Goal: Information Seeking & Learning: Learn about a topic

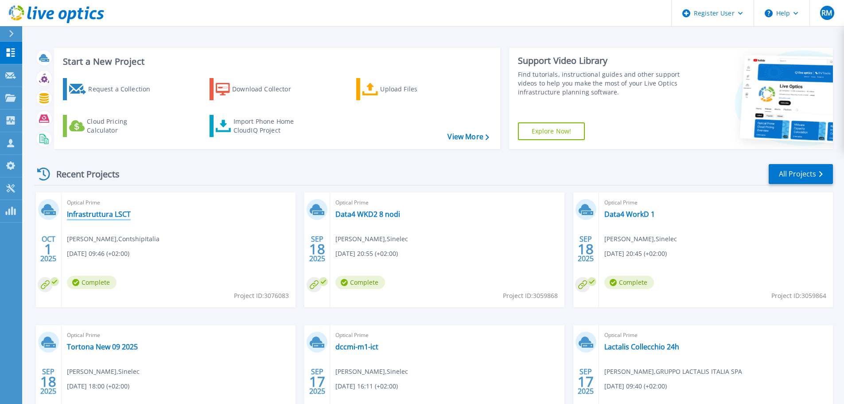
click at [112, 213] on link "Infrastruttura LSCT" at bounding box center [99, 214] width 64 height 9
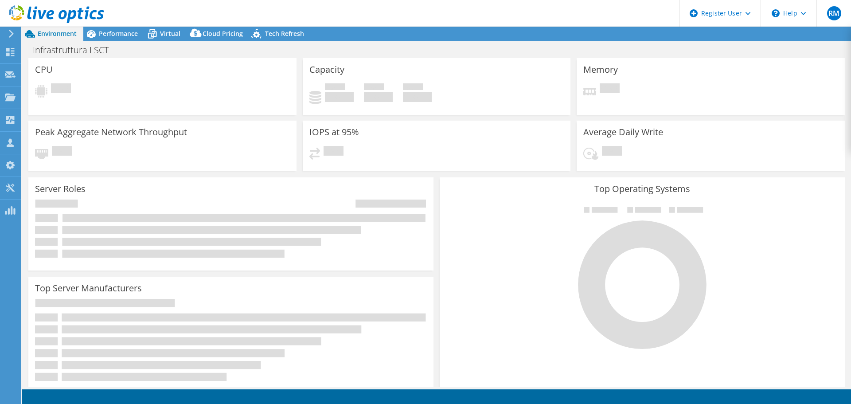
select select "USD"
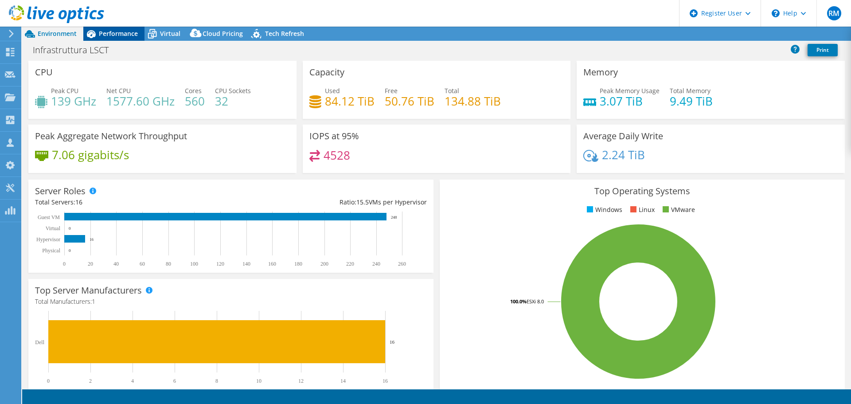
click at [107, 34] on span "Performance" at bounding box center [118, 33] width 39 height 8
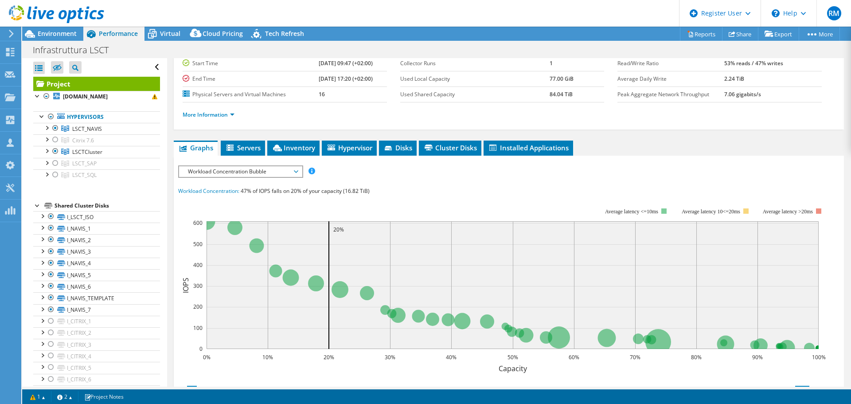
scroll to position [89, 0]
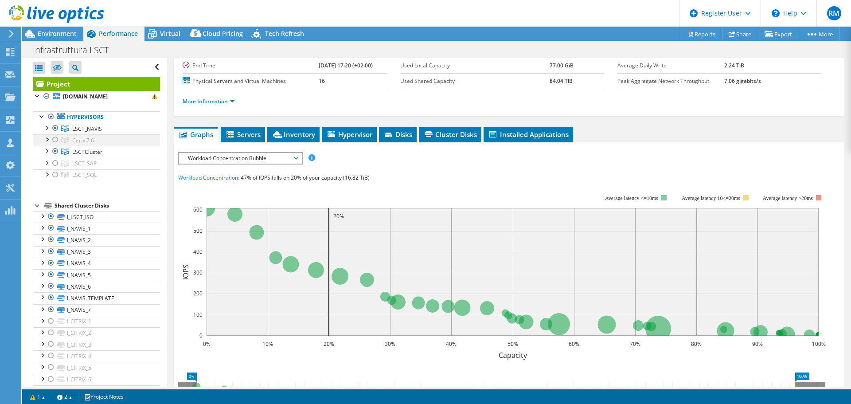
click at [55, 139] on div at bounding box center [55, 139] width 9 height 11
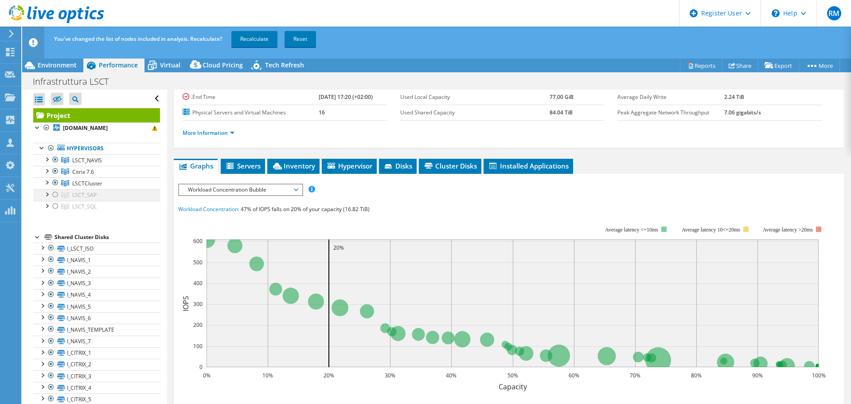
click at [55, 195] on div at bounding box center [55, 194] width 9 height 11
click at [54, 207] on div at bounding box center [55, 206] width 9 height 11
click at [251, 36] on link "Recalculate" at bounding box center [254, 39] width 46 height 16
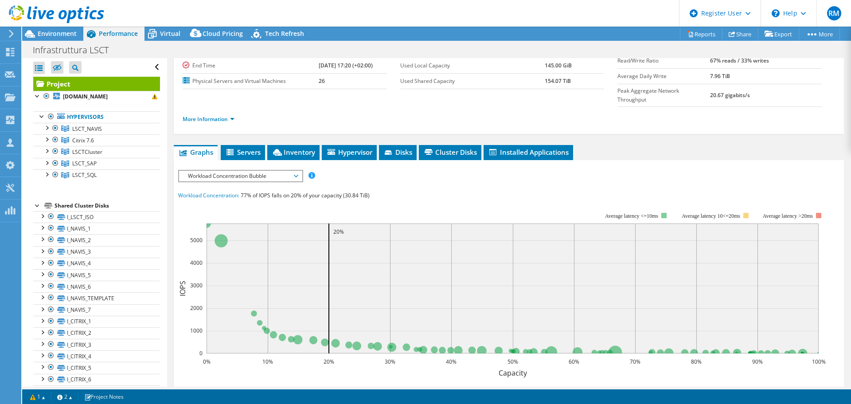
click at [305, 145] on li "Inventory" at bounding box center [293, 152] width 52 height 15
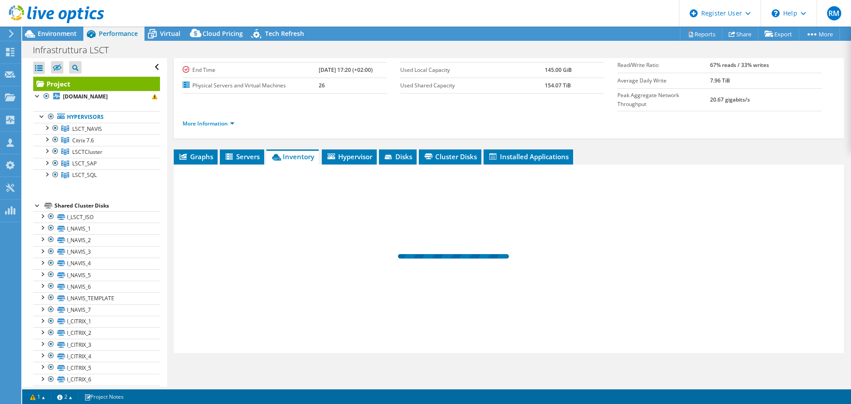
scroll to position [66, 0]
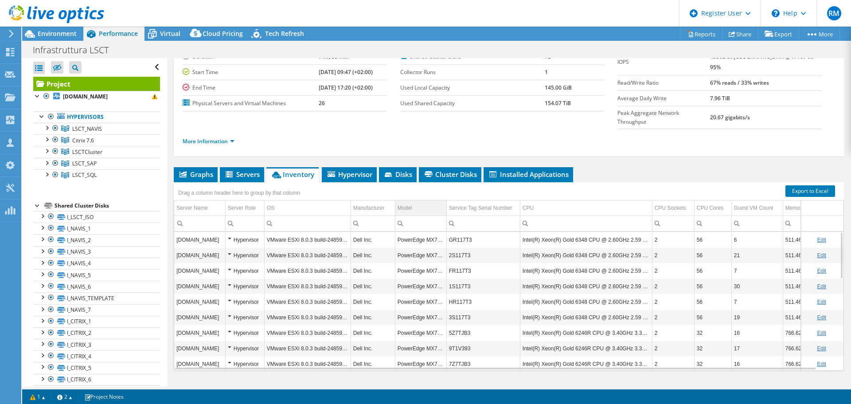
click at [413, 200] on td "Model" at bounding box center [420, 208] width 51 height 16
click at [408, 202] on div "Model" at bounding box center [404, 207] width 15 height 11
click at [55, 128] on div at bounding box center [55, 128] width 9 height 11
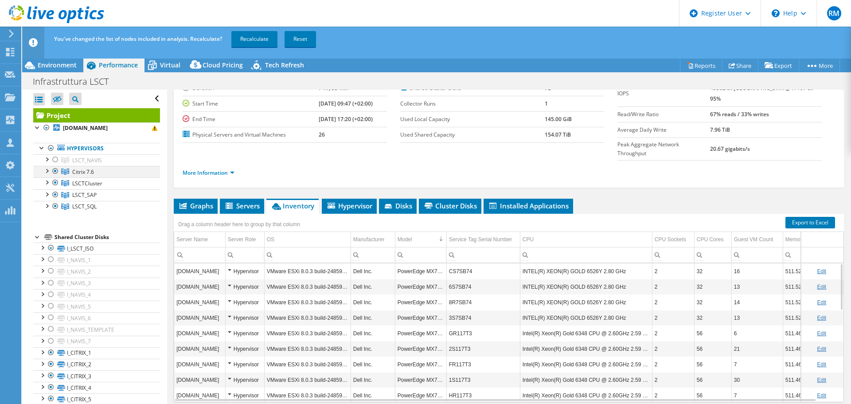
click at [55, 171] on div at bounding box center [55, 171] width 9 height 11
click at [55, 183] on div at bounding box center [55, 182] width 9 height 11
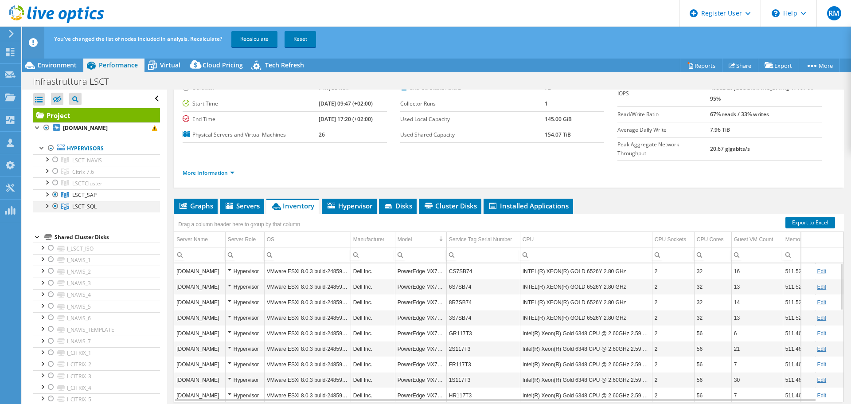
click at [53, 206] on div at bounding box center [55, 206] width 9 height 11
click at [255, 39] on link "Recalculate" at bounding box center [254, 39] width 46 height 16
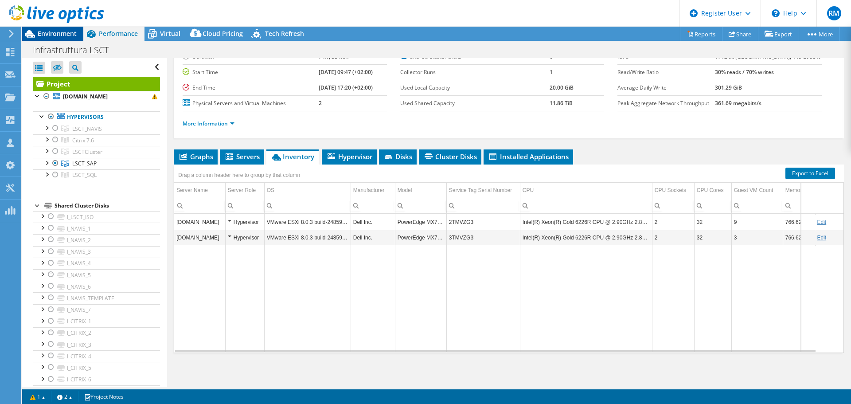
click at [58, 35] on span "Environment" at bounding box center [57, 33] width 39 height 8
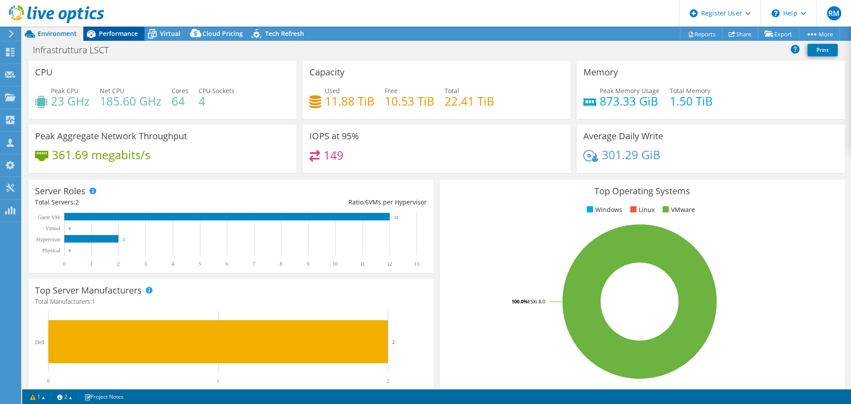
click at [124, 30] on span "Performance" at bounding box center [118, 33] width 39 height 8
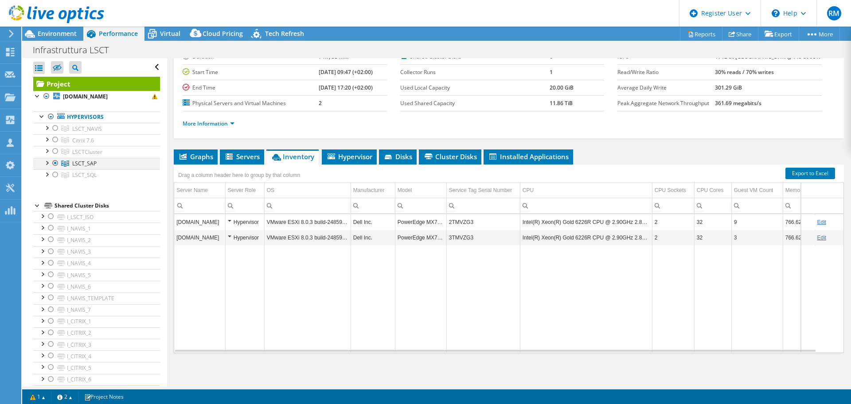
click at [55, 164] on div at bounding box center [55, 163] width 9 height 11
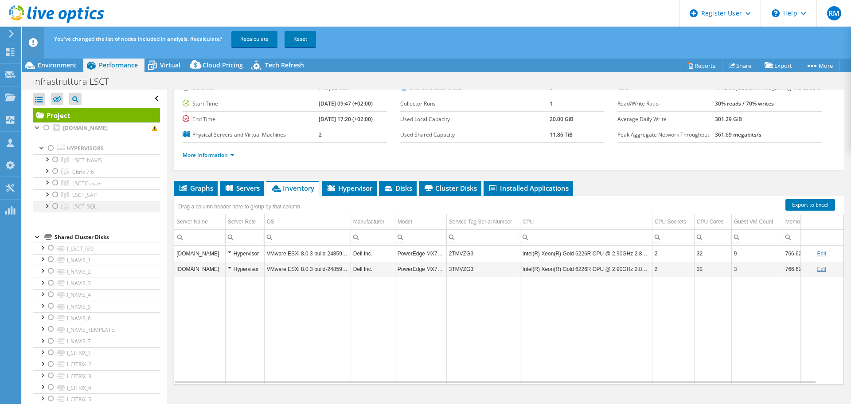
click at [54, 206] on div at bounding box center [55, 206] width 9 height 11
click at [267, 34] on link "Recalculate" at bounding box center [254, 39] width 46 height 16
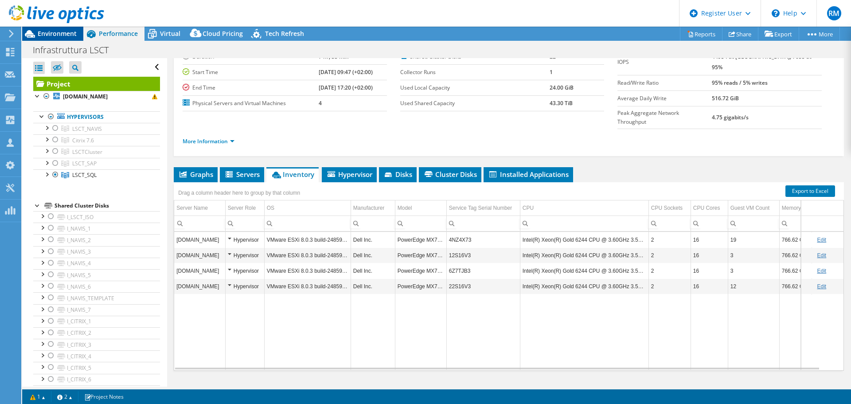
click at [58, 34] on span "Environment" at bounding box center [57, 33] width 39 height 8
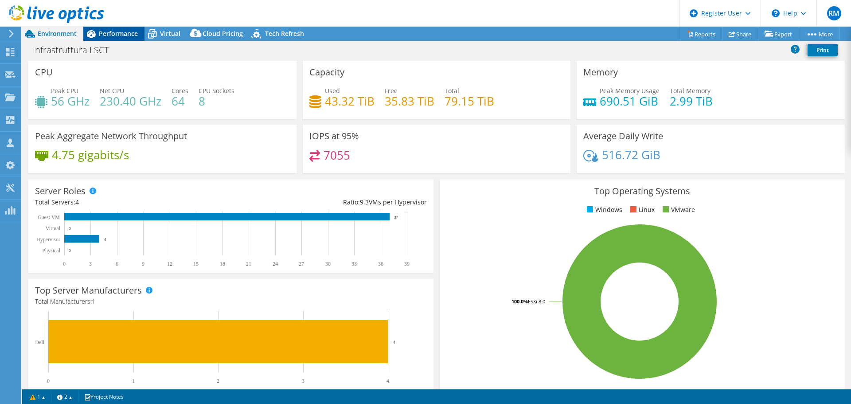
click at [136, 32] on span "Performance" at bounding box center [118, 33] width 39 height 8
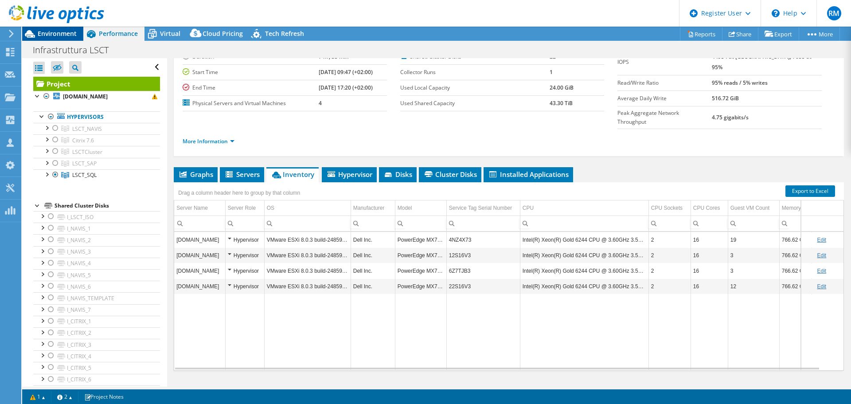
click at [42, 31] on span "Environment" at bounding box center [57, 33] width 39 height 8
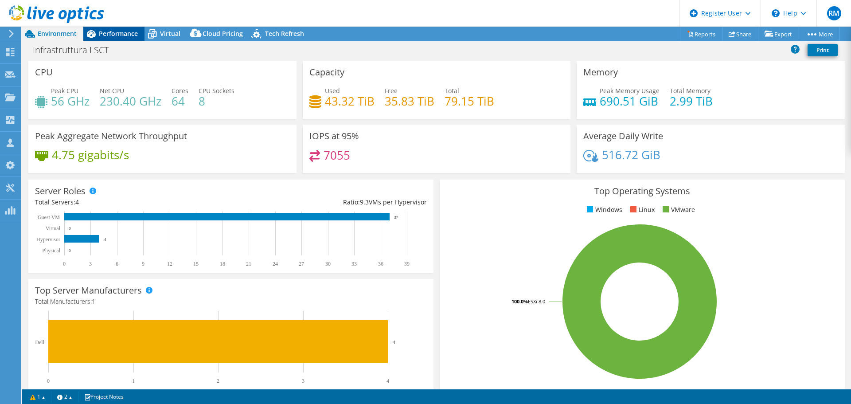
click at [106, 35] on span "Performance" at bounding box center [118, 33] width 39 height 8
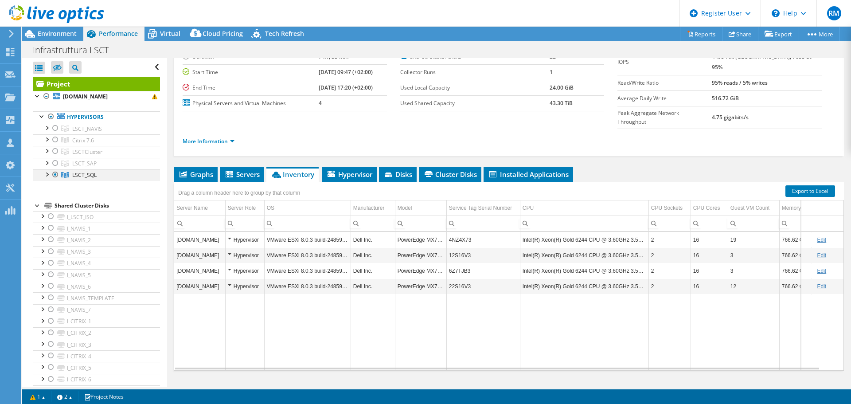
click at [56, 175] on div at bounding box center [55, 174] width 9 height 11
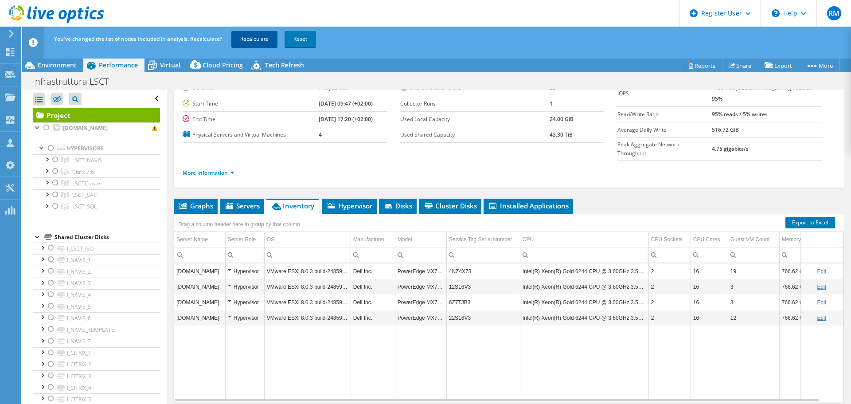
click at [254, 39] on link "Recalculate" at bounding box center [254, 39] width 46 height 16
click at [244, 39] on link "Recalculating..." at bounding box center [258, 39] width 54 height 16
click at [55, 192] on div at bounding box center [55, 194] width 9 height 11
click at [326, 41] on span "Recalculating... Reset" at bounding box center [279, 39] width 100 height 8
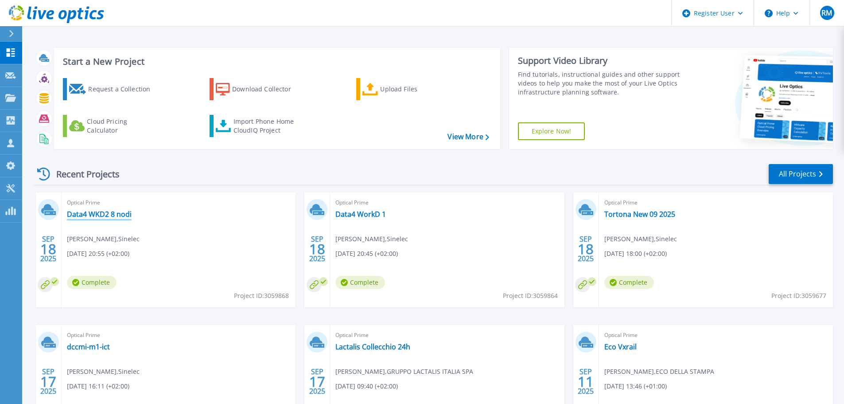
click at [102, 215] on link "Data4 WKD2 8 nodi" at bounding box center [99, 214] width 65 height 9
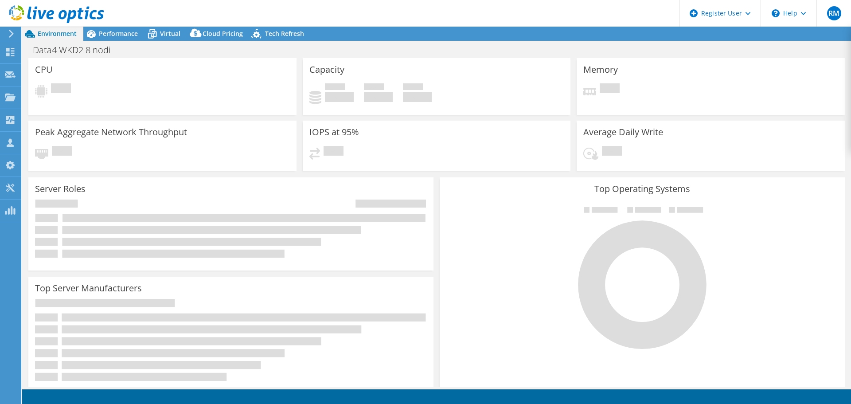
select select "EUFrankfurt"
select select "EUR"
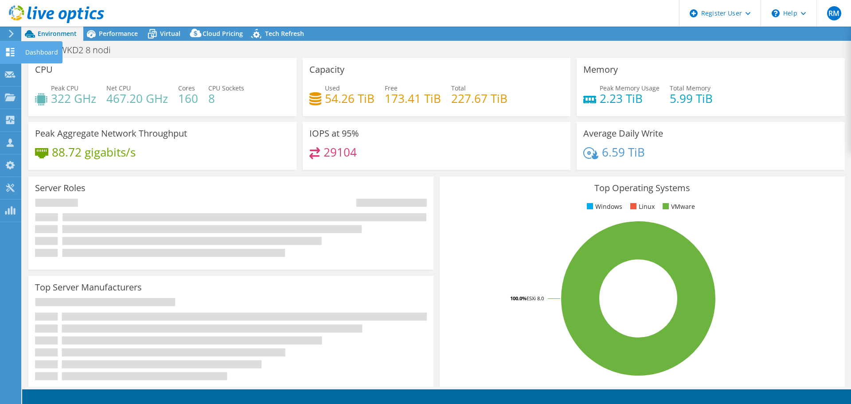
click at [10, 54] on icon at bounding box center [10, 52] width 11 height 8
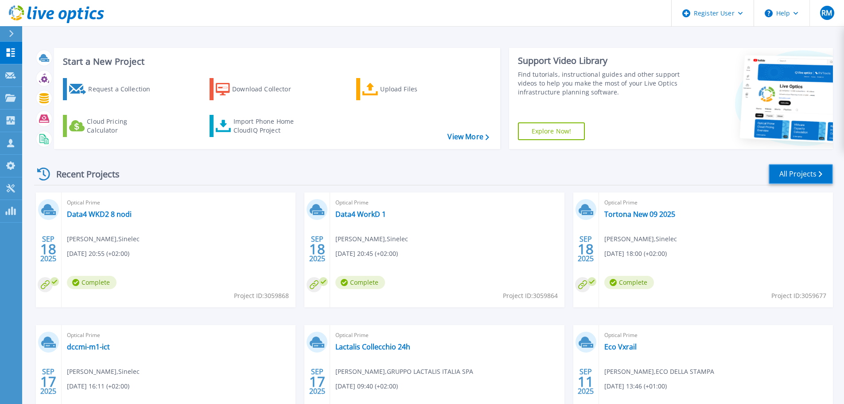
click at [785, 168] on link "All Projects" at bounding box center [801, 174] width 64 height 20
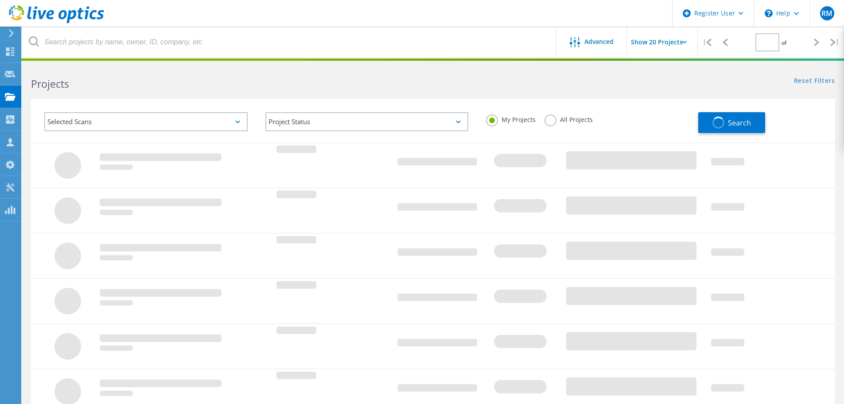
type input "1"
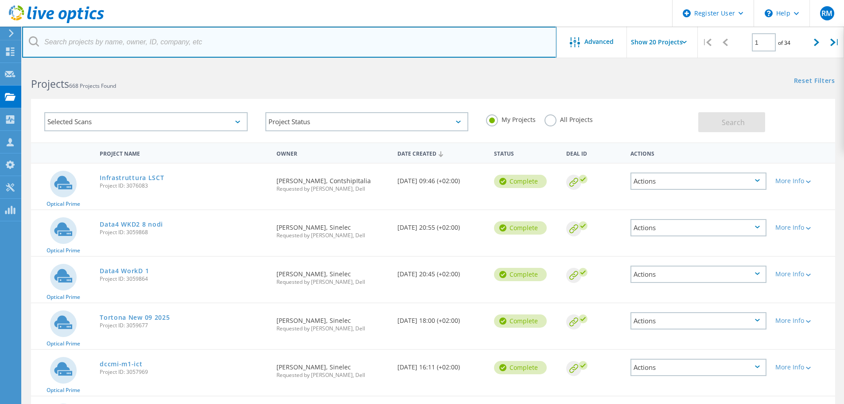
click at [111, 43] on input "text" at bounding box center [289, 42] width 534 height 31
type input "scimone"
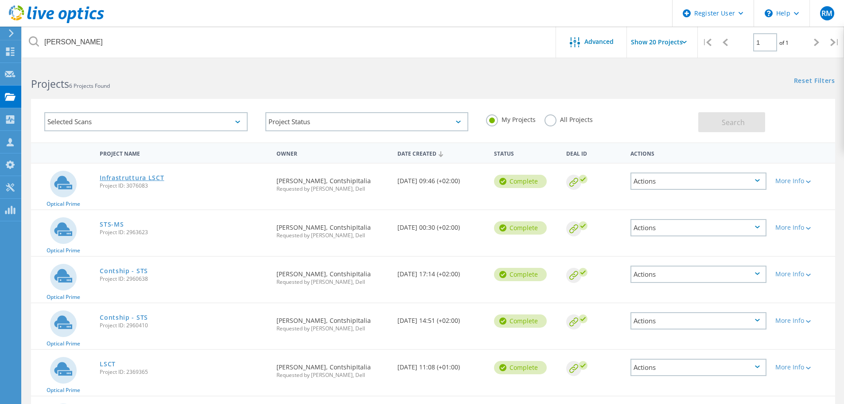
click at [133, 178] on link "Infrastruttura LSCT" at bounding box center [132, 178] width 64 height 6
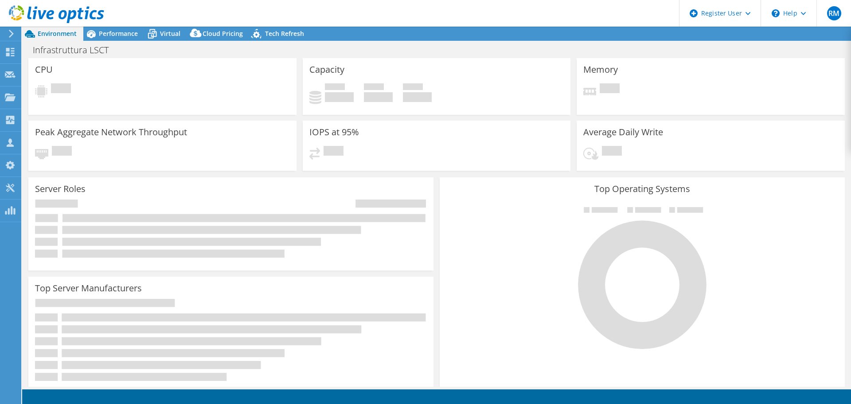
select select "USD"
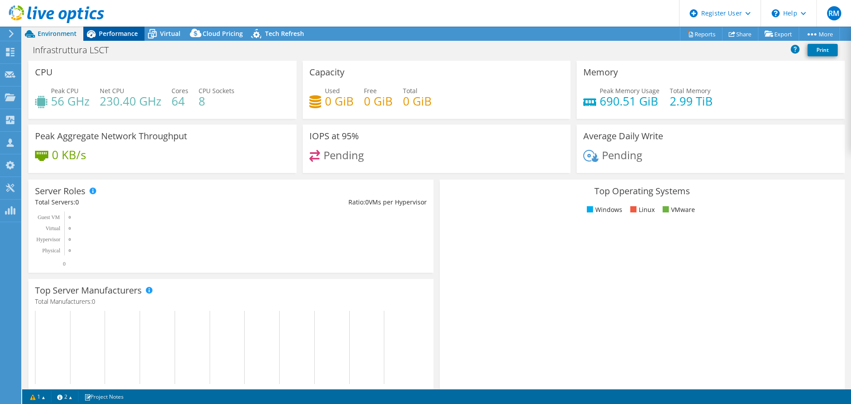
click at [118, 40] on div "Performance" at bounding box center [113, 34] width 61 height 14
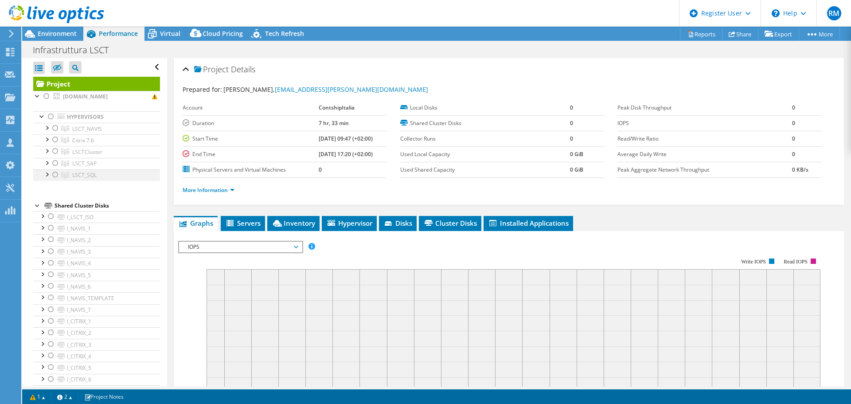
click at [54, 161] on div at bounding box center [55, 163] width 9 height 11
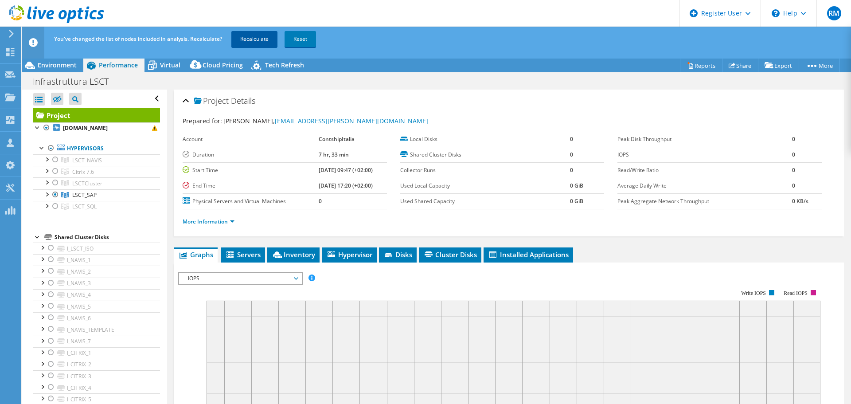
click at [255, 37] on link "Recalculate" at bounding box center [254, 39] width 46 height 16
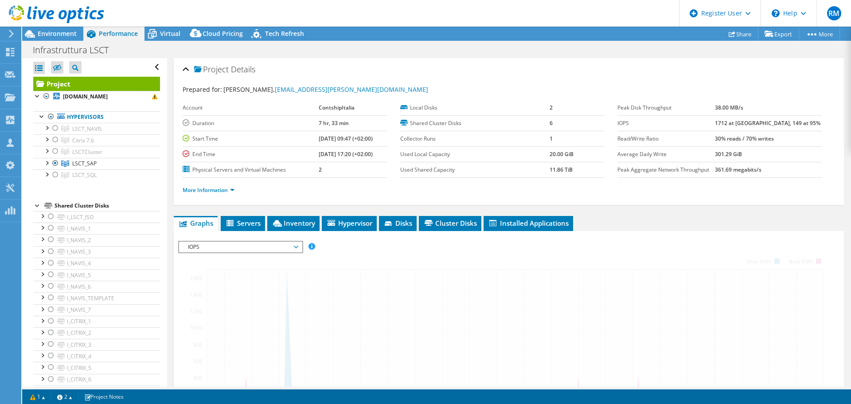
radio input "true"
radio input "false"
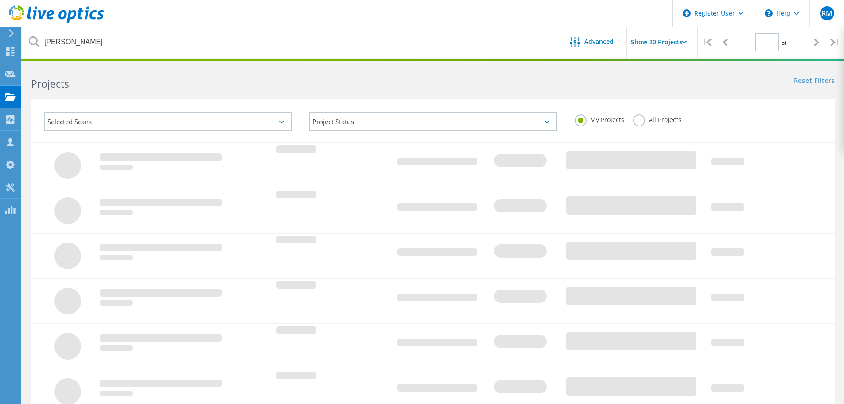
type input "1"
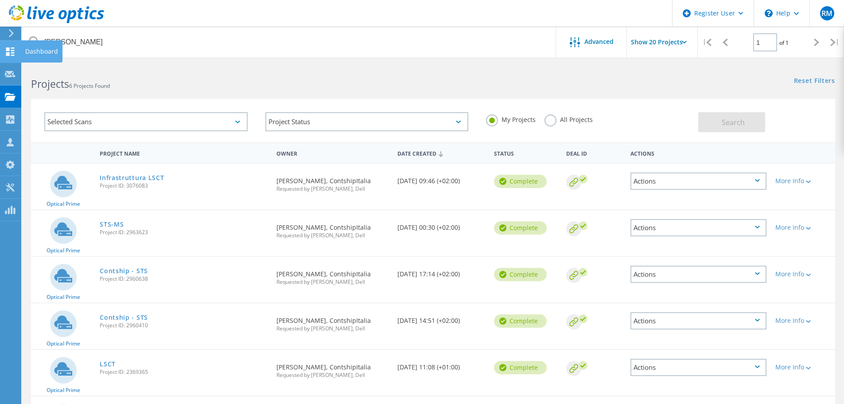
click at [13, 51] on icon at bounding box center [10, 51] width 11 height 8
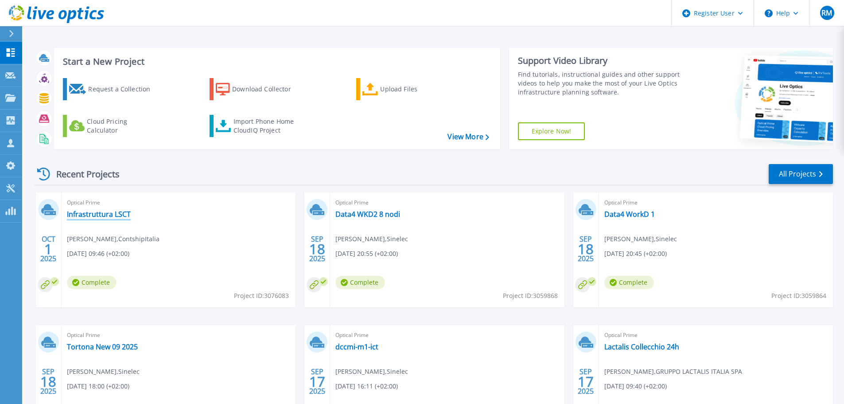
click at [91, 214] on link "Infrastruttura LSCT" at bounding box center [99, 214] width 64 height 9
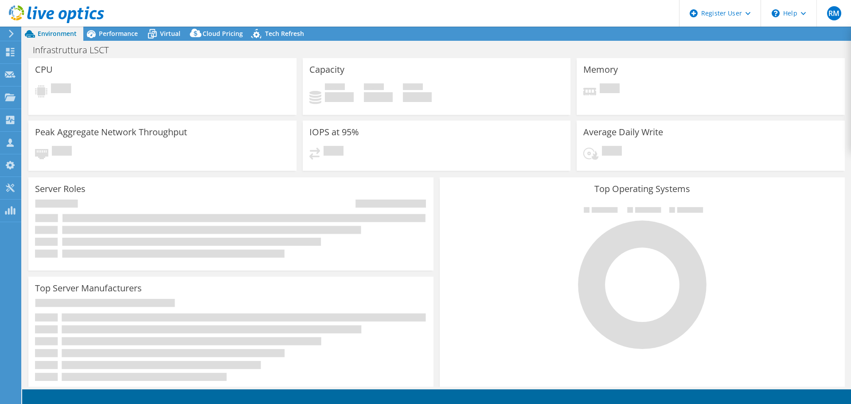
select select "USD"
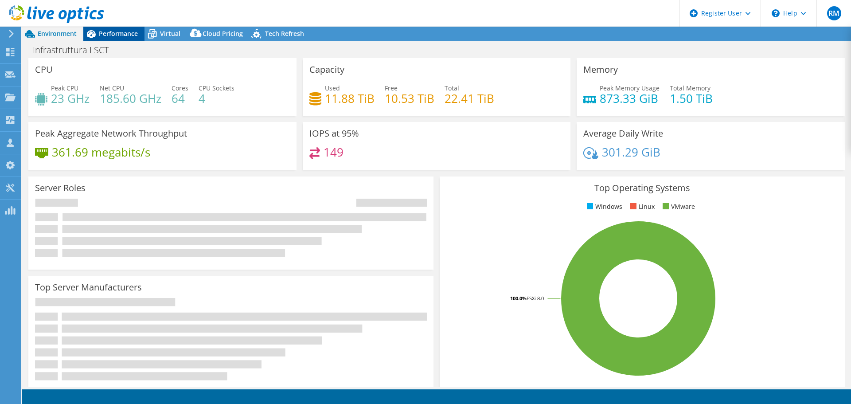
click at [117, 31] on span "Performance" at bounding box center [118, 33] width 39 height 8
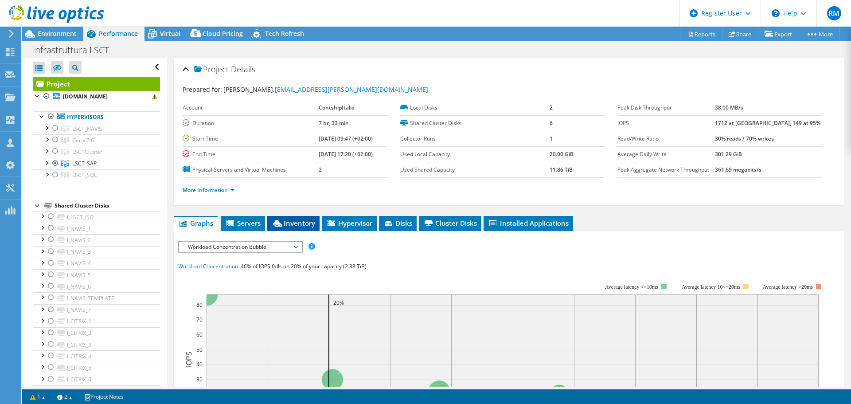
click at [286, 221] on span "Inventory" at bounding box center [293, 222] width 43 height 9
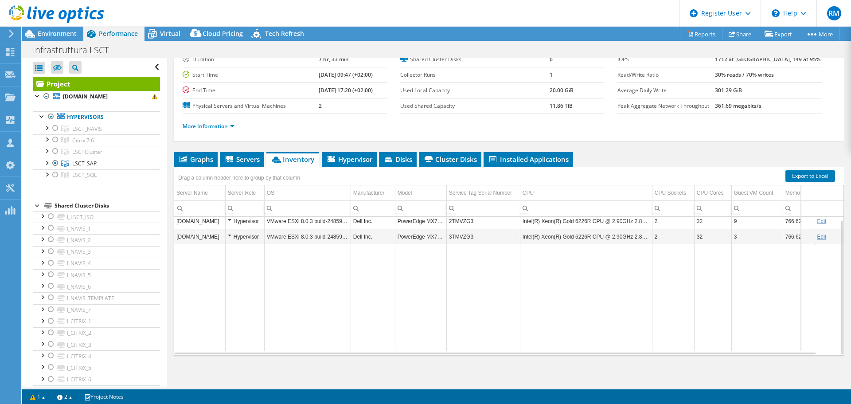
scroll to position [66, 0]
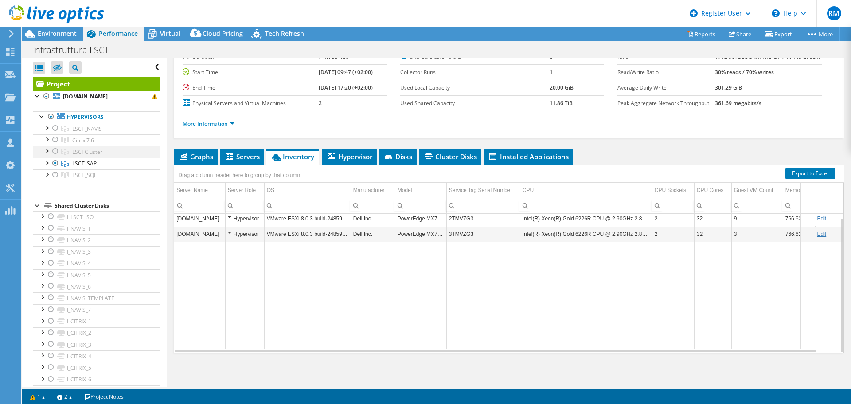
click at [57, 146] on div at bounding box center [55, 151] width 9 height 11
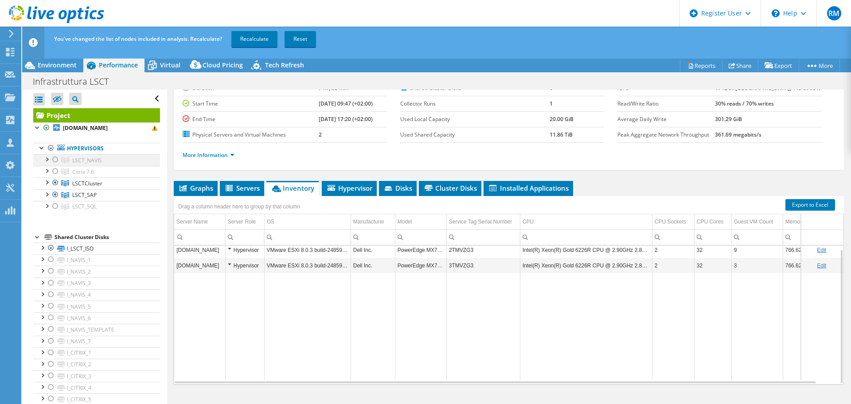
click at [55, 159] on div at bounding box center [55, 159] width 9 height 11
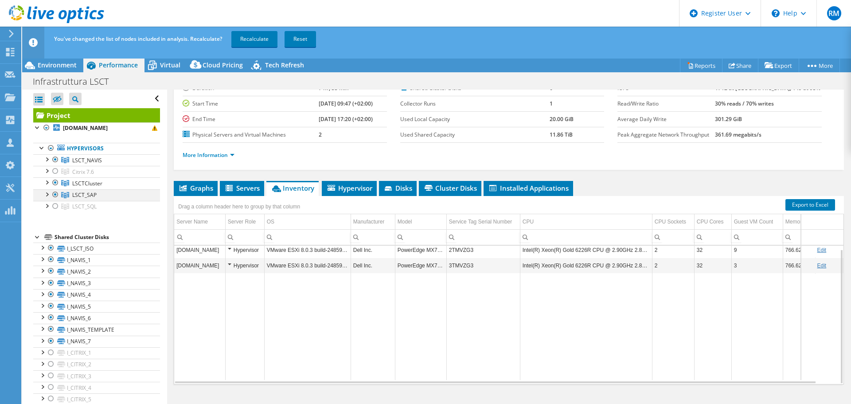
click at [57, 194] on div at bounding box center [55, 194] width 9 height 11
click at [253, 40] on link "Recalculate" at bounding box center [254, 39] width 46 height 16
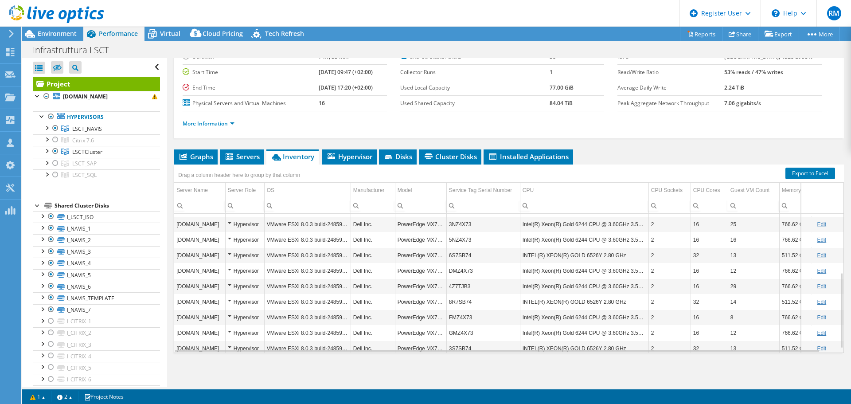
scroll to position [114, 0]
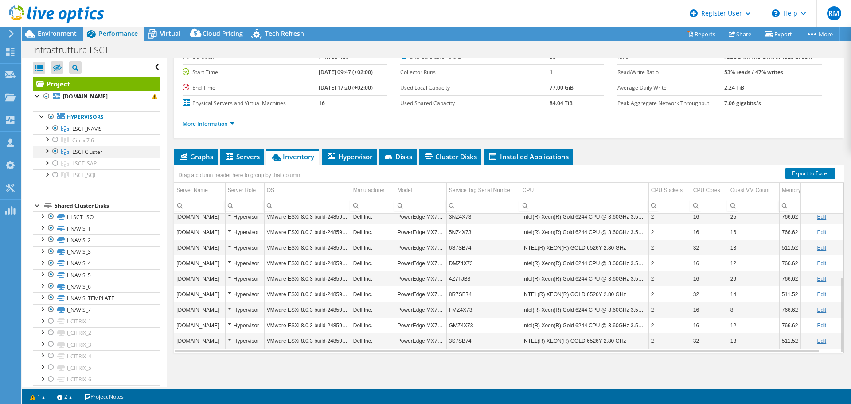
click at [55, 152] on div at bounding box center [55, 151] width 9 height 11
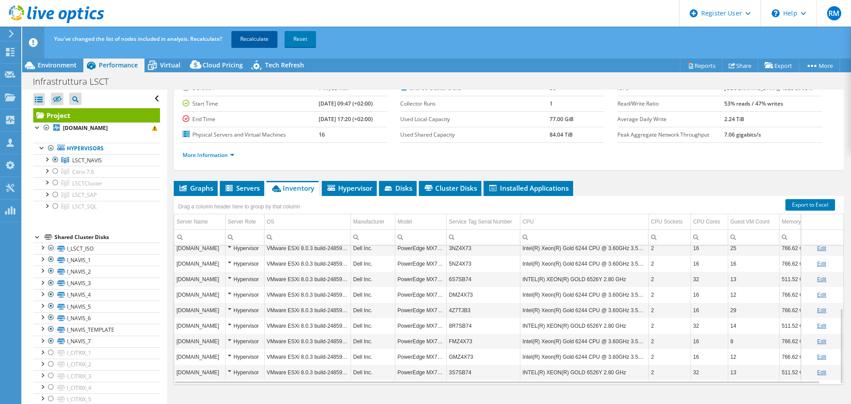
click at [251, 36] on link "Recalculate" at bounding box center [254, 39] width 46 height 16
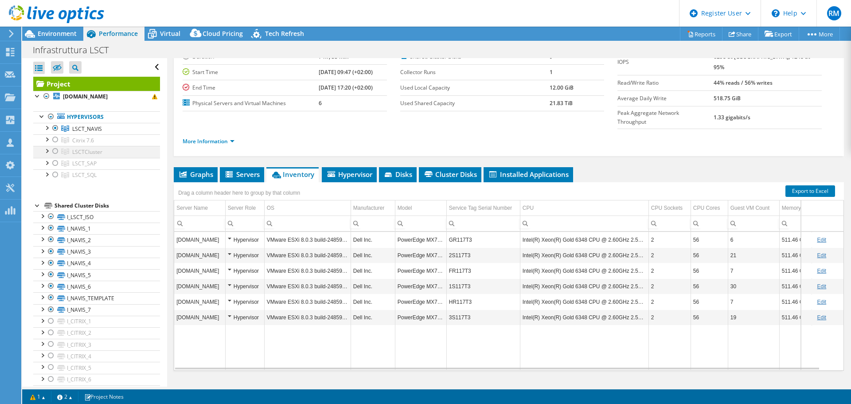
click at [56, 152] on div at bounding box center [55, 151] width 9 height 11
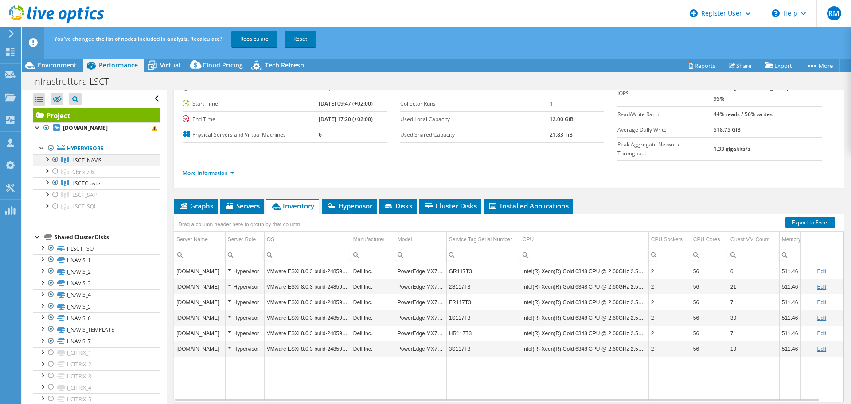
click at [56, 157] on div at bounding box center [55, 159] width 9 height 11
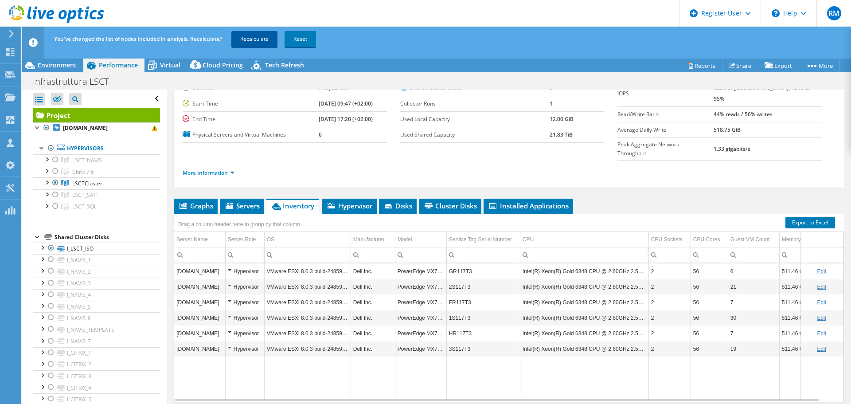
click at [264, 38] on link "Recalculate" at bounding box center [254, 39] width 46 height 16
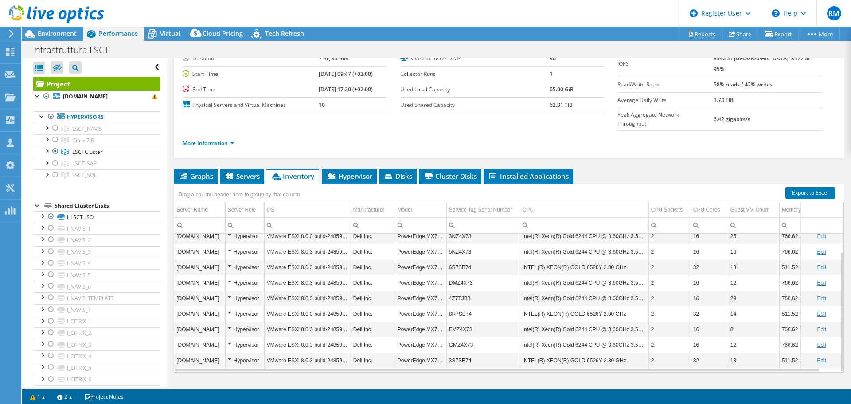
scroll to position [66, 0]
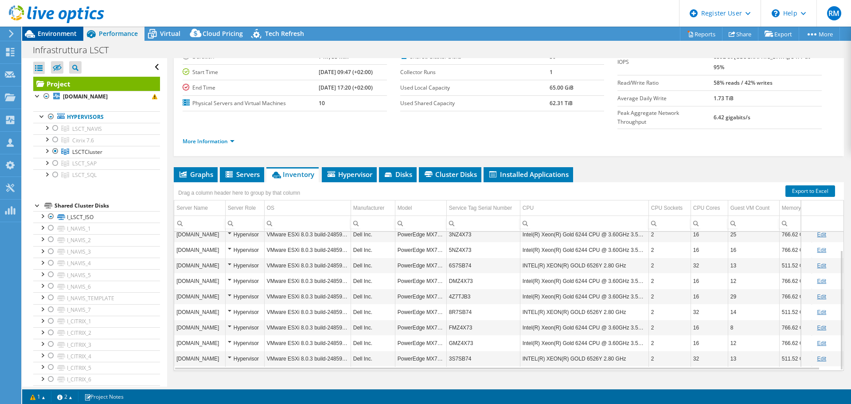
click at [52, 31] on span "Environment" at bounding box center [57, 33] width 39 height 8
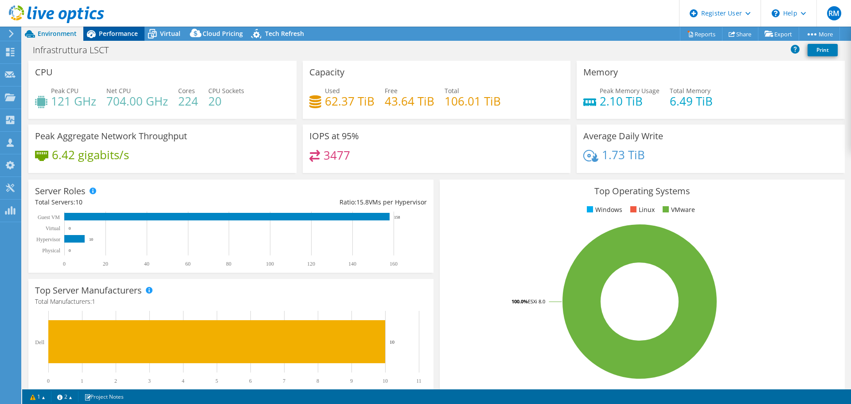
click at [119, 35] on span "Performance" at bounding box center [118, 33] width 39 height 8
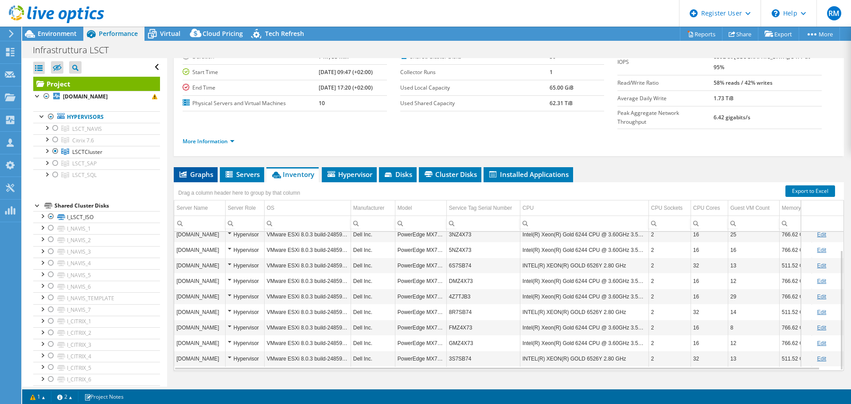
click at [197, 170] on span "Graphs" at bounding box center [195, 174] width 35 height 9
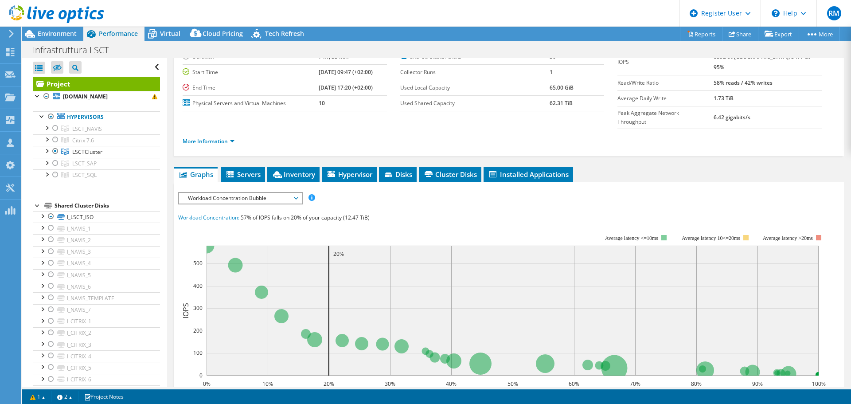
click at [291, 193] on span "Workload Concentration Bubble" at bounding box center [240, 198] width 114 height 11
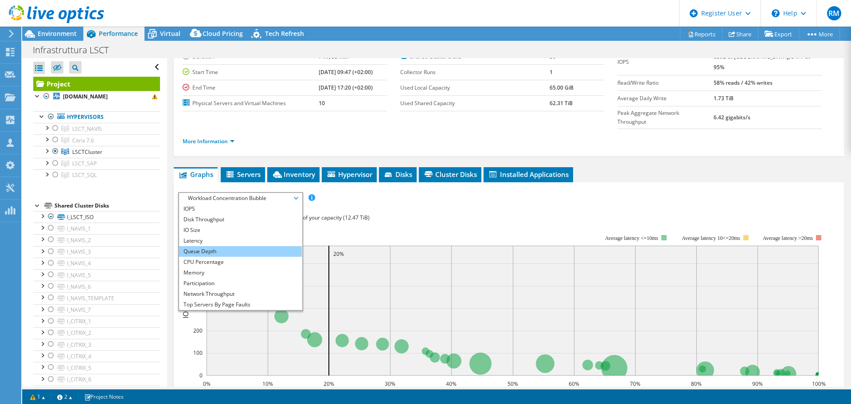
click at [244, 246] on li "Queue Depth" at bounding box center [240, 251] width 123 height 11
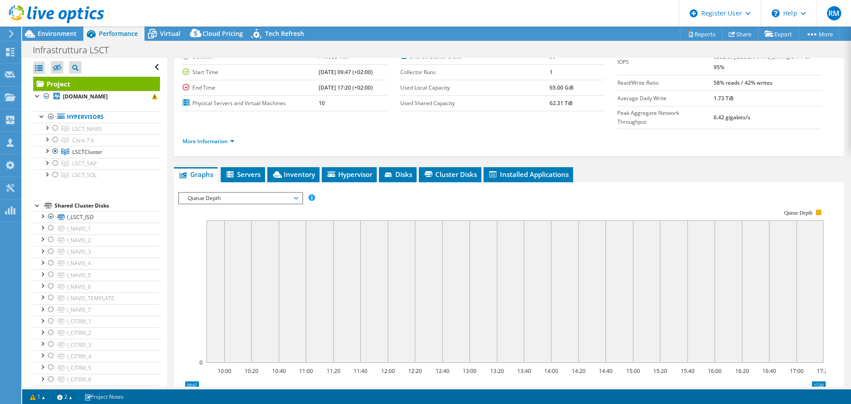
click at [291, 193] on span "Queue Depth" at bounding box center [240, 198] width 114 height 11
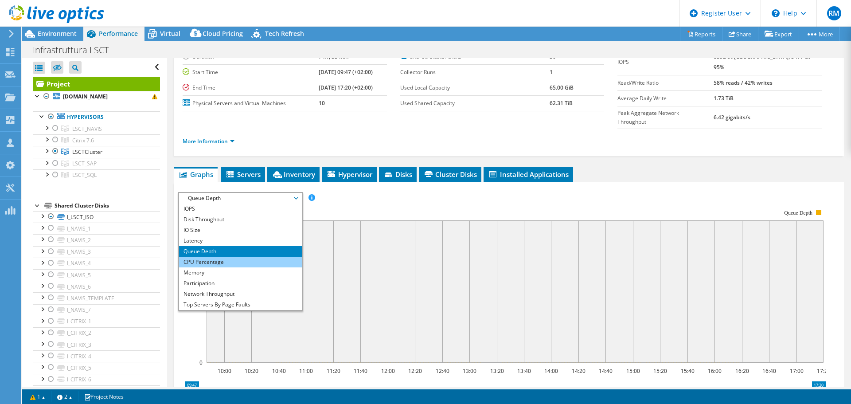
click at [250, 256] on li "CPU Percentage" at bounding box center [240, 261] width 123 height 11
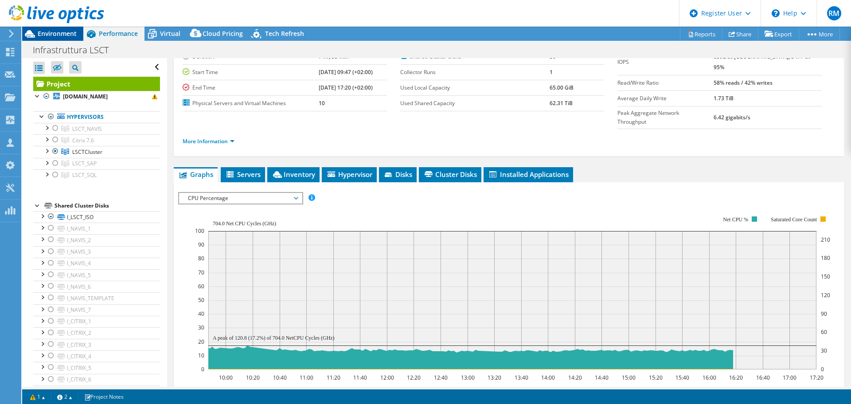
click at [63, 33] on span "Environment" at bounding box center [57, 33] width 39 height 8
